Goal: Information Seeking & Learning: Find specific fact

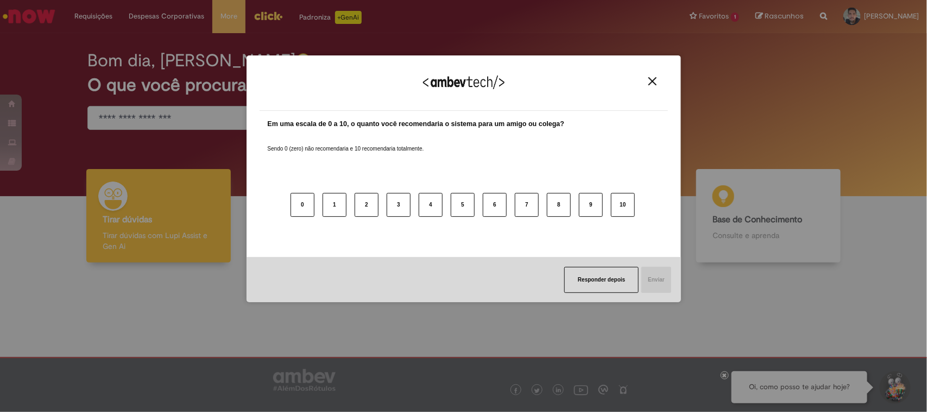
click at [654, 79] on img "Close" at bounding box center [653, 81] width 8 height 8
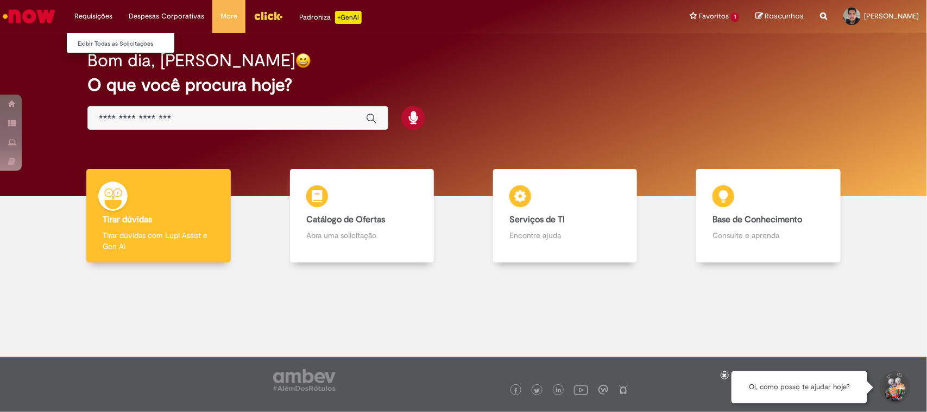
click at [99, 17] on li "Requisições Exibir Todas as Solicitações" at bounding box center [93, 16] width 54 height 33
click at [99, 41] on link "Exibir Todas as Solicitações" at bounding box center [127, 44] width 120 height 12
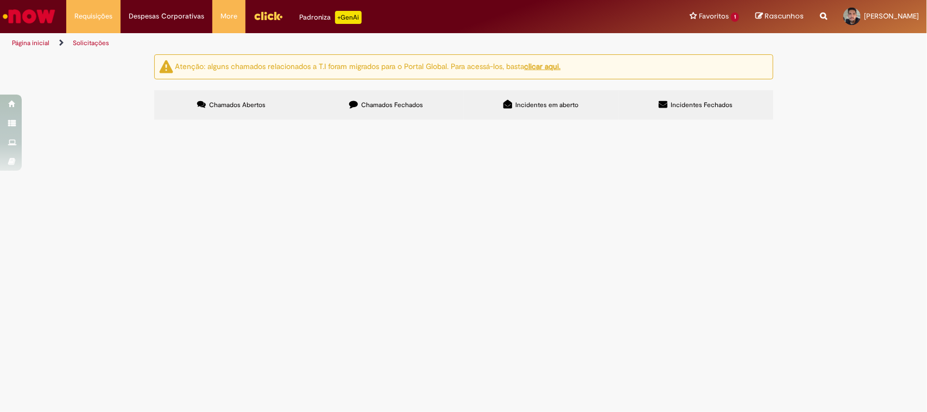
click at [399, 109] on span "Chamados Fechados" at bounding box center [392, 105] width 62 height 9
click at [539, 110] on label "Incidentes em aberto" at bounding box center [541, 104] width 155 height 29
click at [711, 109] on span "Incidentes Fechados" at bounding box center [702, 105] width 62 height 9
click at [85, 14] on li "Requisições Exibir Todas as Solicitações" at bounding box center [93, 16] width 54 height 33
click at [42, 41] on link "Página inicial" at bounding box center [30, 43] width 37 height 9
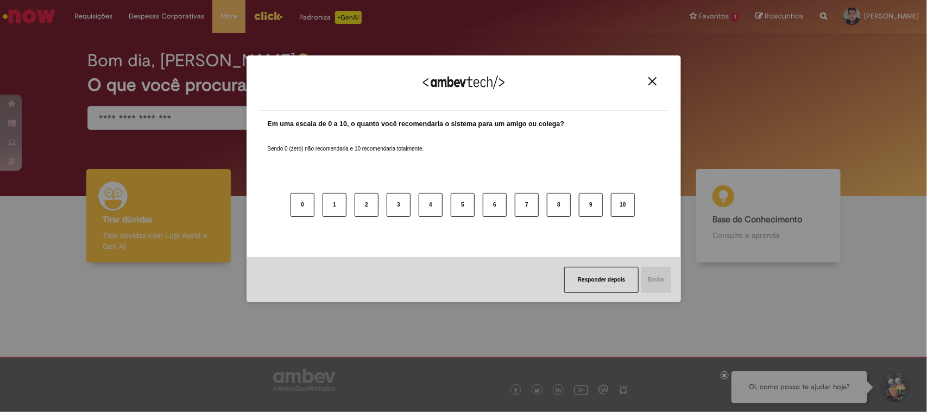
click at [658, 77] on button "Close" at bounding box center [652, 81] width 15 height 9
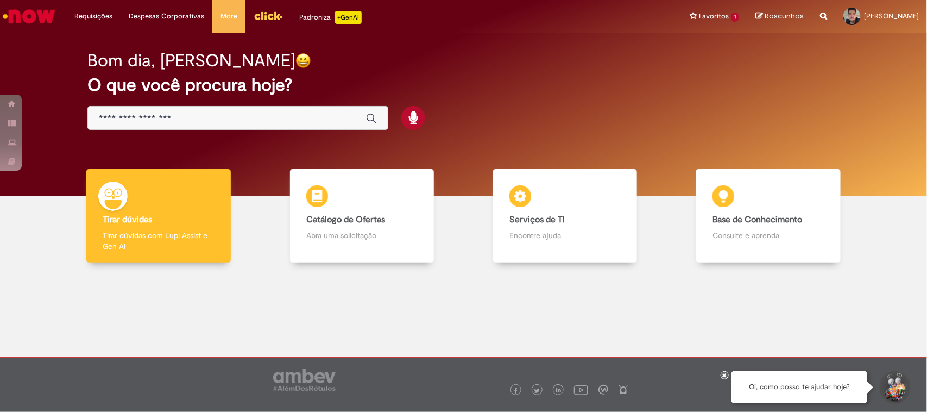
click at [135, 121] on input "Basta digitar aqui" at bounding box center [227, 118] width 256 height 12
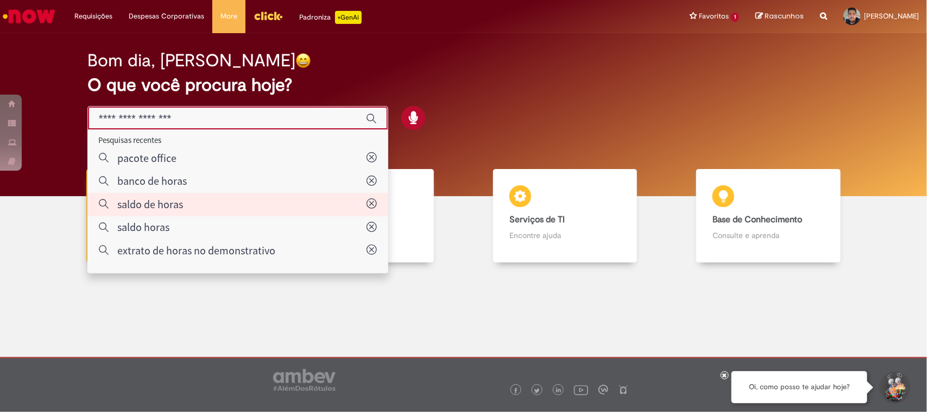
type input "**********"
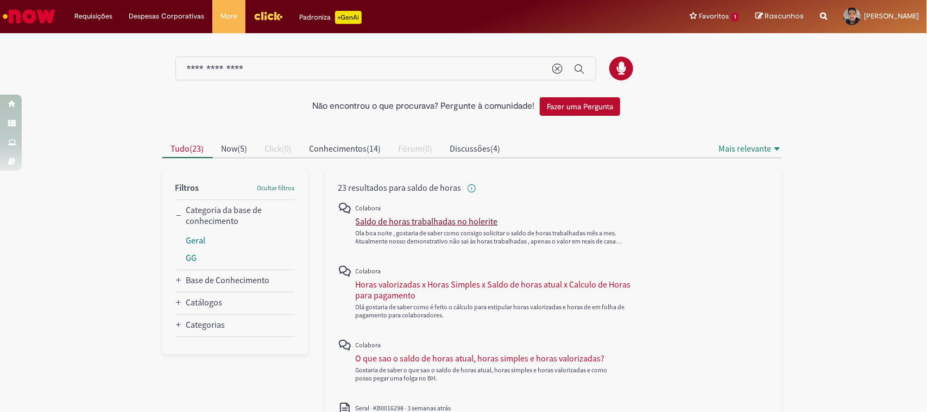
click at [479, 221] on div "Saldo de horas trabalhadas no holerite" at bounding box center [427, 221] width 142 height 11
